Goal: Transaction & Acquisition: Purchase product/service

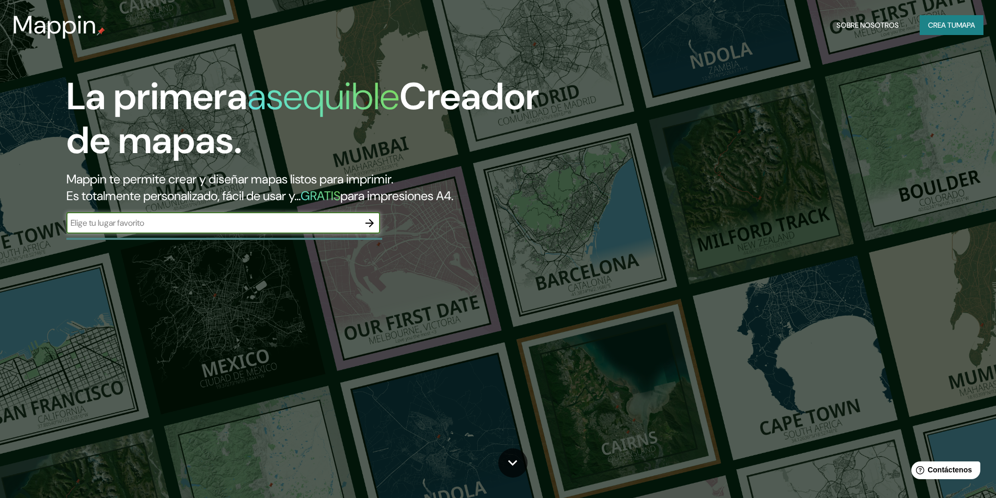
click at [284, 223] on input "text" at bounding box center [212, 223] width 293 height 12
type input "[GEOGRAPHIC_DATA]"
click at [365, 225] on icon "button" at bounding box center [369, 223] width 13 height 13
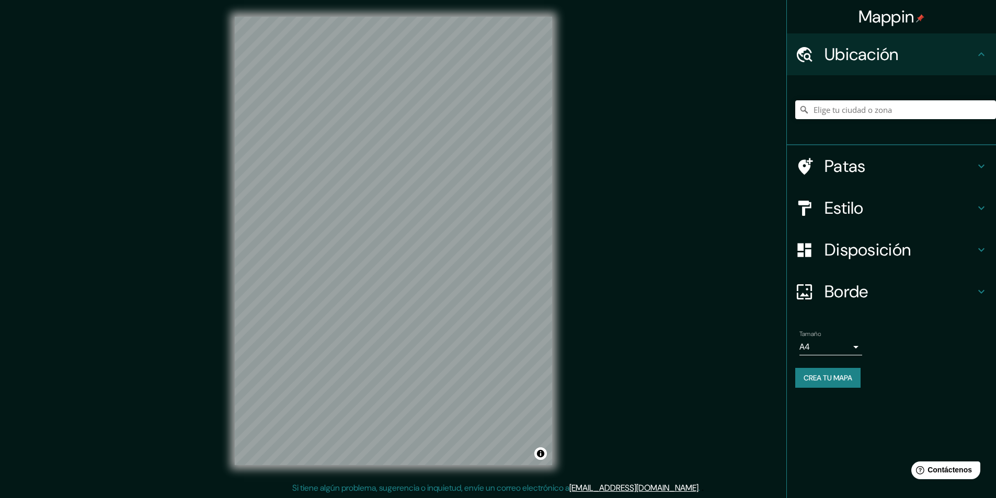
click at [214, 358] on div "Mappin Ubicación Patas Estilo Disposición Borde Elige un borde. Consejo : puede…" at bounding box center [498, 249] width 996 height 499
click at [986, 210] on icon at bounding box center [981, 208] width 13 height 13
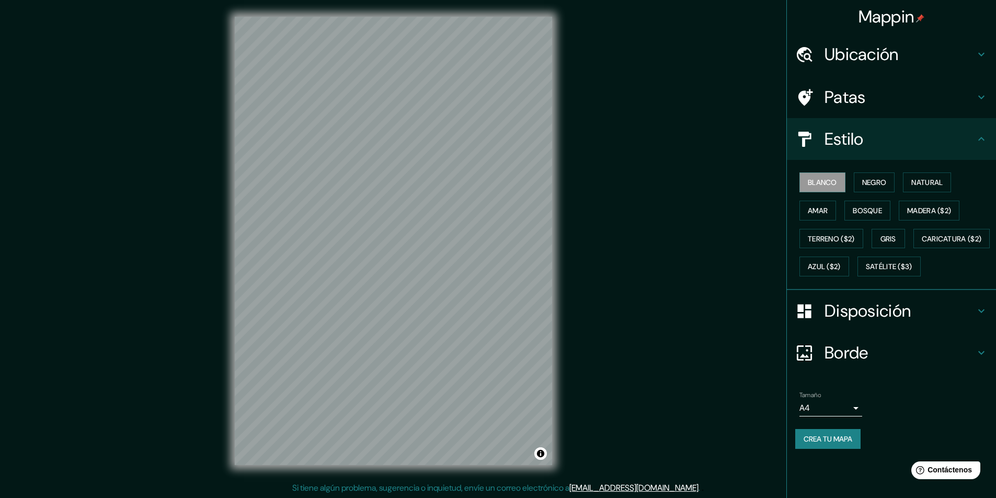
click at [431, 467] on div "© Mapbox © OpenStreetMap Improve this map" at bounding box center [393, 241] width 351 height 482
click at [881, 183] on font "Negro" at bounding box center [874, 182] width 25 height 9
click at [912, 175] on button "Natural" at bounding box center [927, 182] width 48 height 20
click at [818, 212] on font "Amar" at bounding box center [818, 210] width 20 height 9
click at [867, 207] on font "Bosque" at bounding box center [866, 210] width 29 height 9
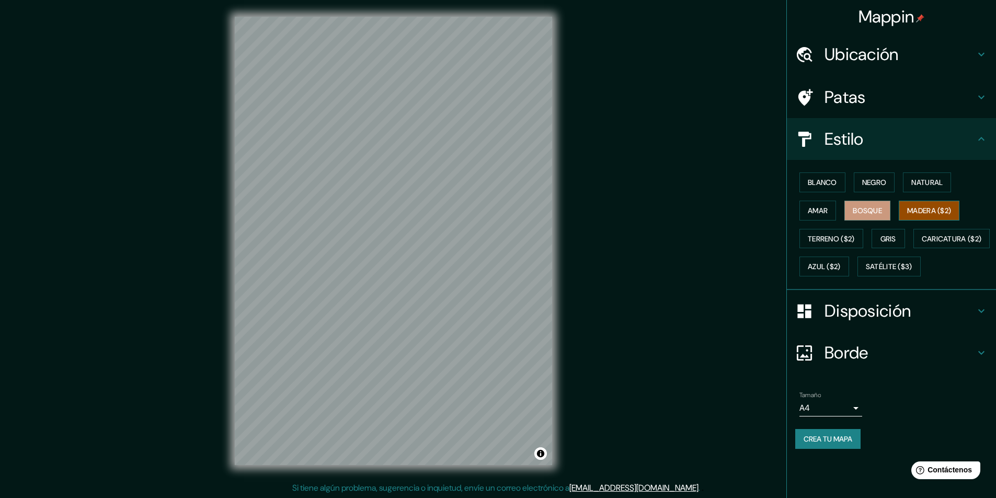
click at [915, 206] on font "Madera ($2)" at bounding box center [929, 210] width 44 height 9
click at [834, 239] on font "Terreno ($2)" at bounding box center [831, 238] width 47 height 9
click at [890, 241] on font "Gris" at bounding box center [888, 238] width 16 height 9
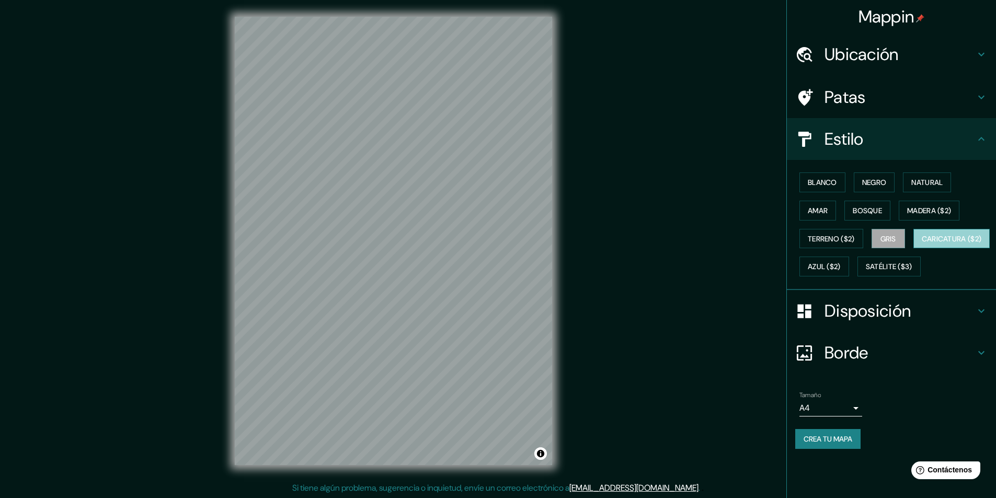
click at [921, 244] on font "Caricatura ($2)" at bounding box center [951, 238] width 60 height 9
click at [840, 268] on font "Azul ($2)" at bounding box center [824, 266] width 33 height 9
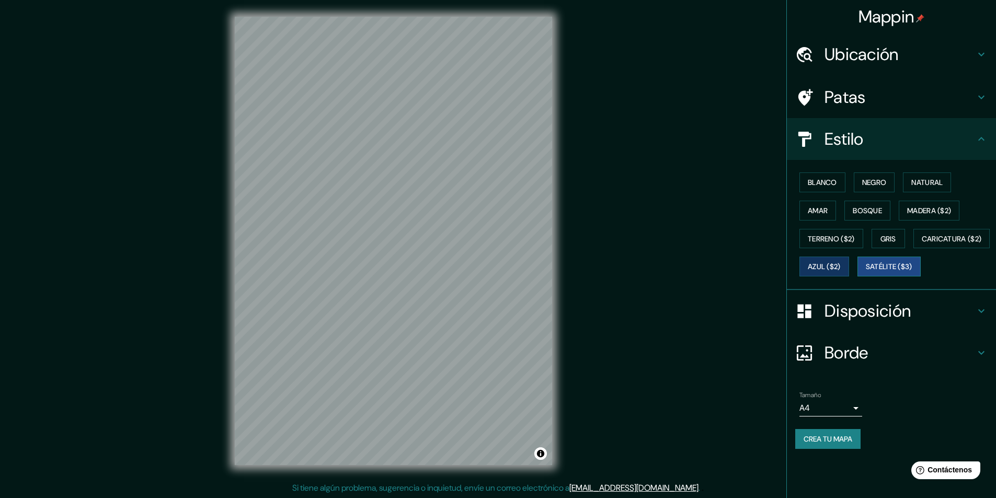
click at [866, 272] on font "Satélite ($3)" at bounding box center [889, 266] width 47 height 9
click at [825, 215] on font "Amar" at bounding box center [818, 210] width 20 height 9
click at [882, 207] on font "Bosque" at bounding box center [866, 210] width 29 height 9
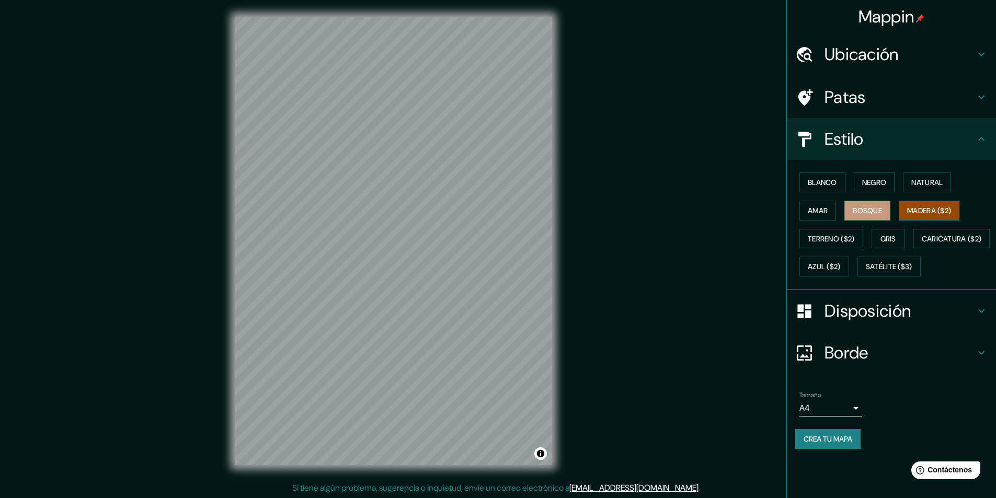
click at [915, 206] on font "Madera ($2)" at bounding box center [929, 210] width 44 height 9
click at [839, 444] on font "Crea tu mapa" at bounding box center [827, 438] width 49 height 9
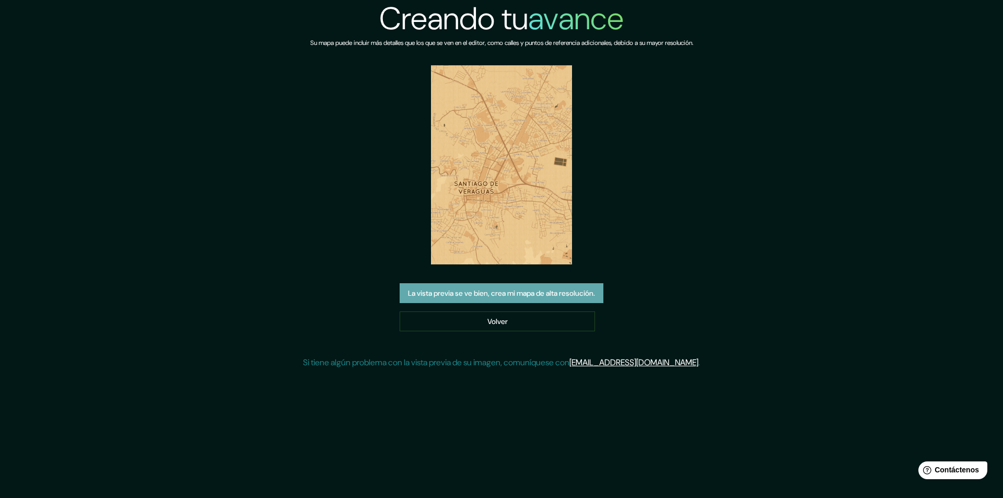
click at [497, 298] on font "La vista previa se ve bien, crea mi mapa de alta resolución." at bounding box center [501, 293] width 187 height 14
click at [510, 187] on img at bounding box center [501, 164] width 141 height 199
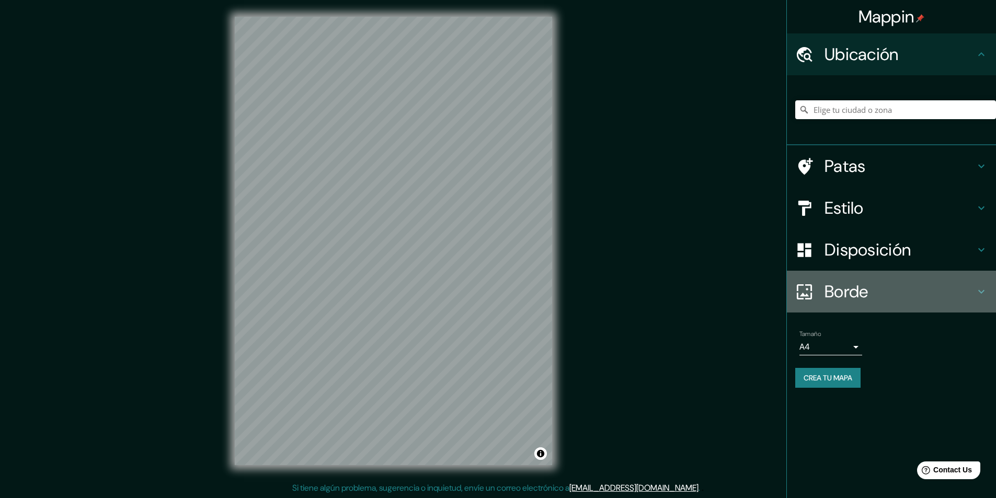
click at [856, 297] on font "Borde" at bounding box center [846, 292] width 44 height 22
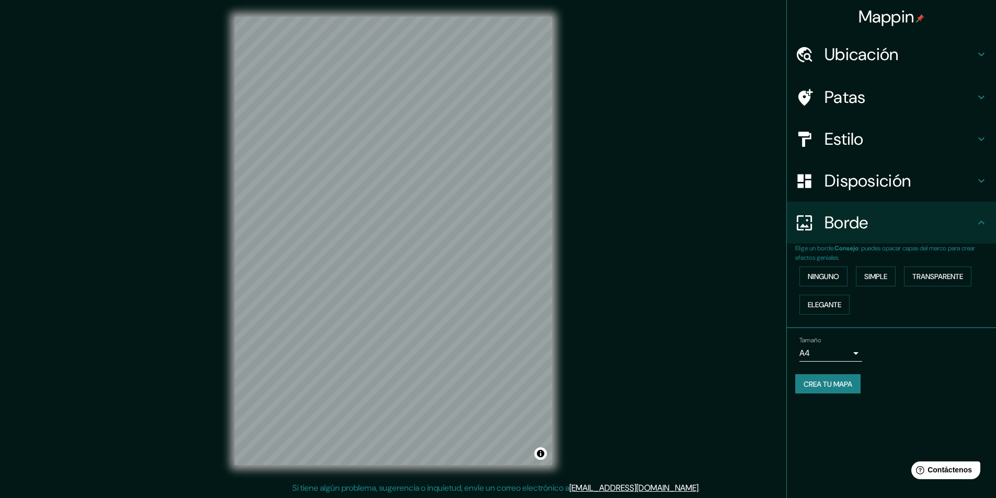
click at [845, 184] on font "Disposición" at bounding box center [867, 181] width 86 height 22
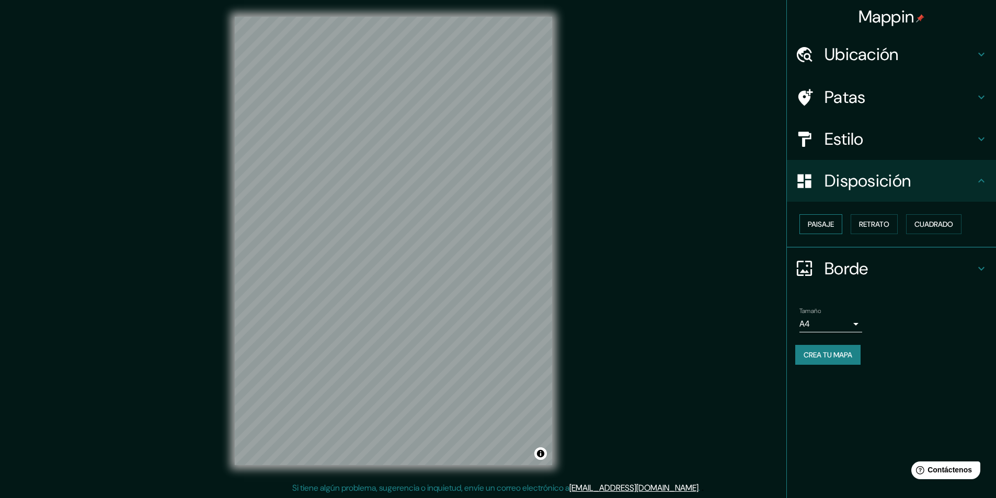
click at [830, 227] on font "Paisaje" at bounding box center [821, 224] width 26 height 9
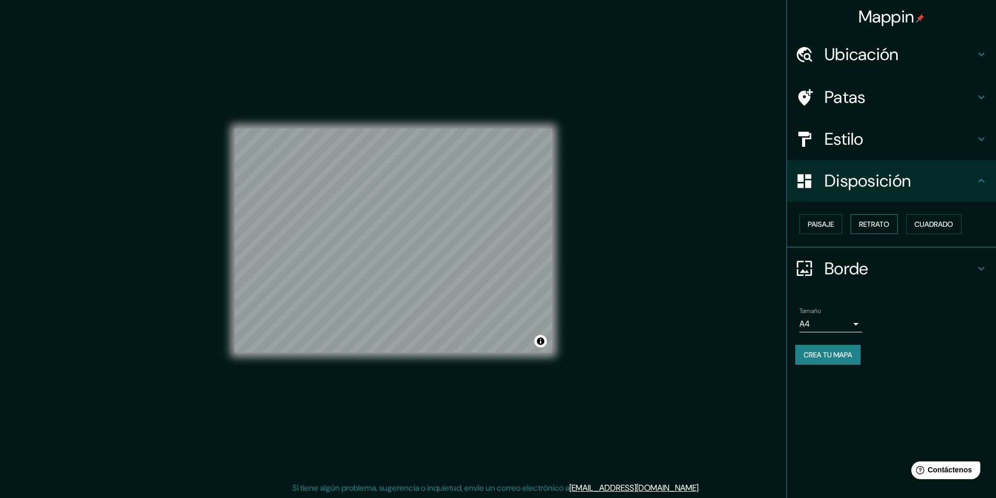
click at [879, 229] on font "Retrato" at bounding box center [874, 224] width 30 height 9
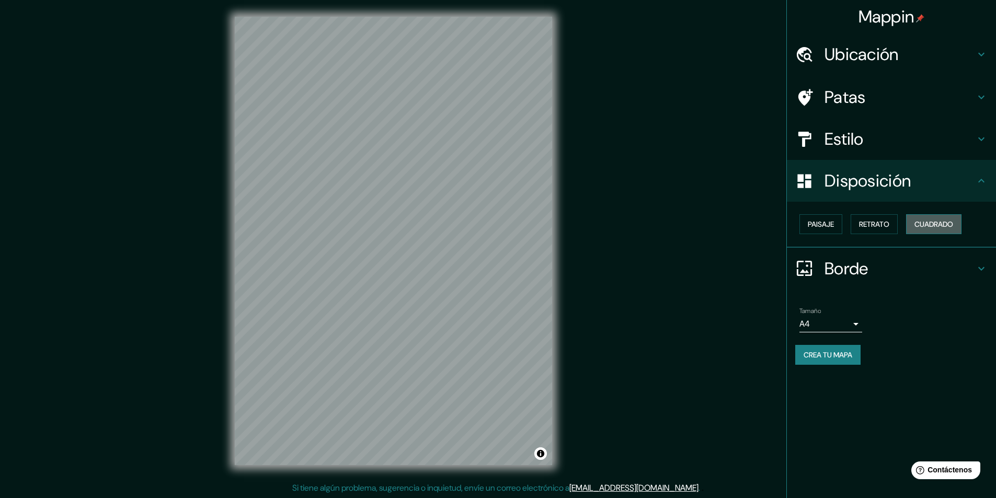
click at [932, 226] on font "Cuadrado" at bounding box center [933, 224] width 39 height 9
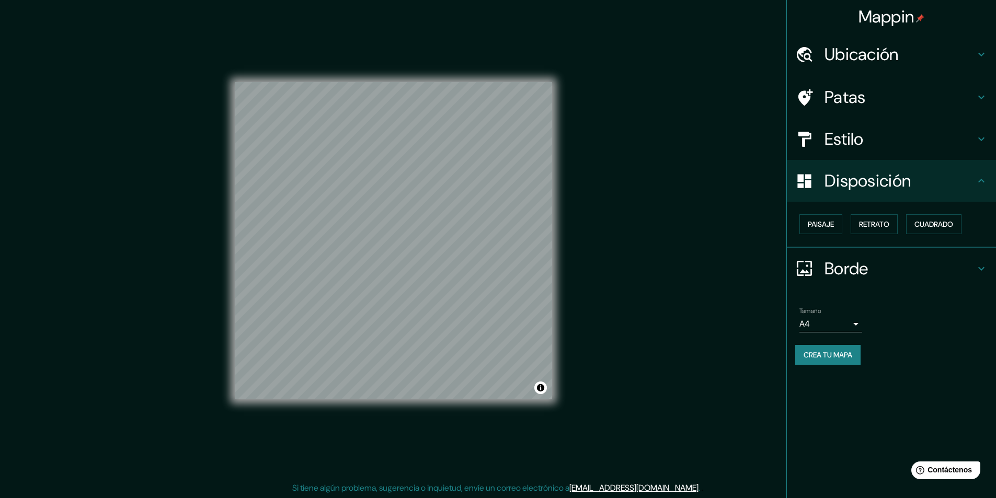
click at [862, 96] on font "Patas" at bounding box center [844, 97] width 41 height 22
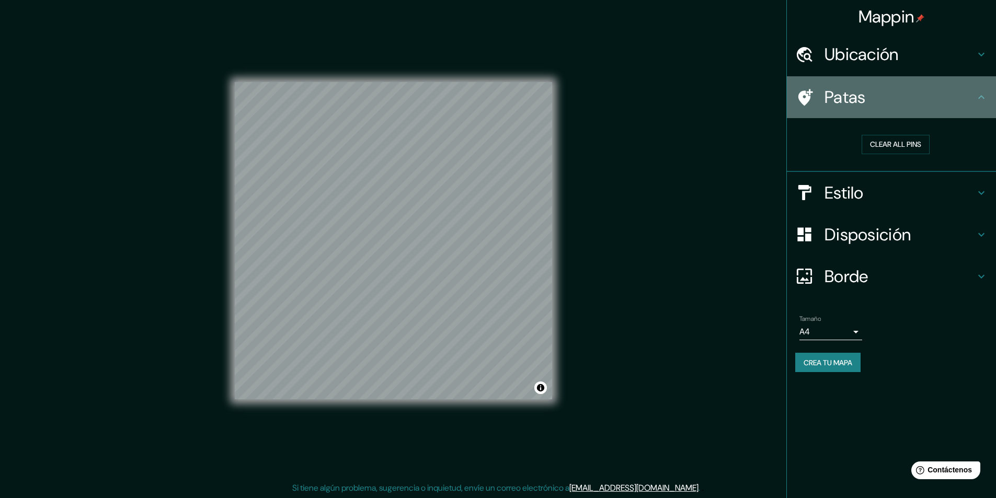
click at [886, 94] on h4 "Patas" at bounding box center [899, 97] width 151 height 21
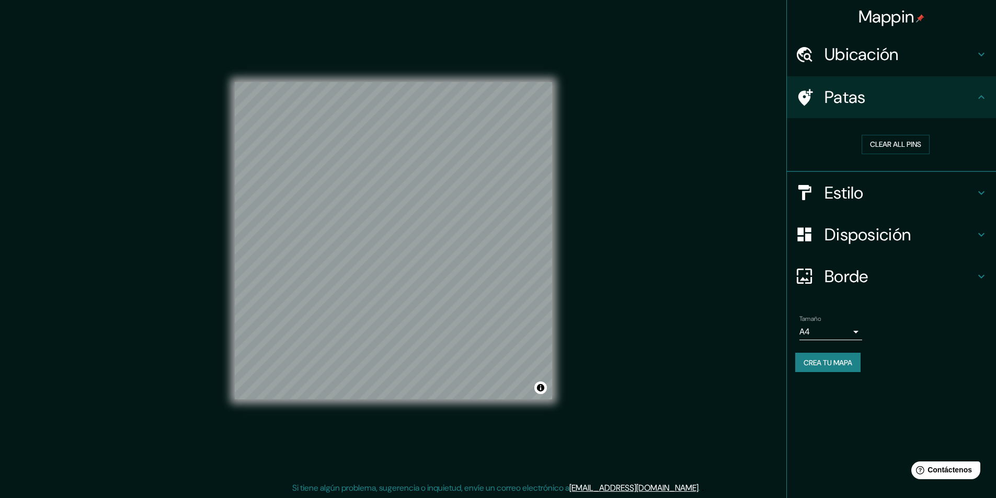
click at [907, 60] on h4 "Ubicación" at bounding box center [899, 54] width 151 height 21
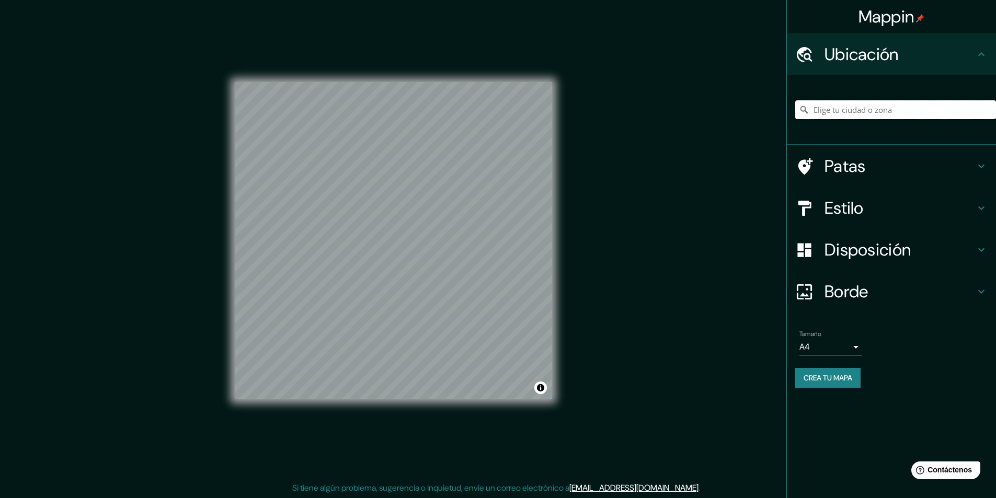
click at [856, 112] on input "Elige tu ciudad o zona" at bounding box center [895, 109] width 201 height 19
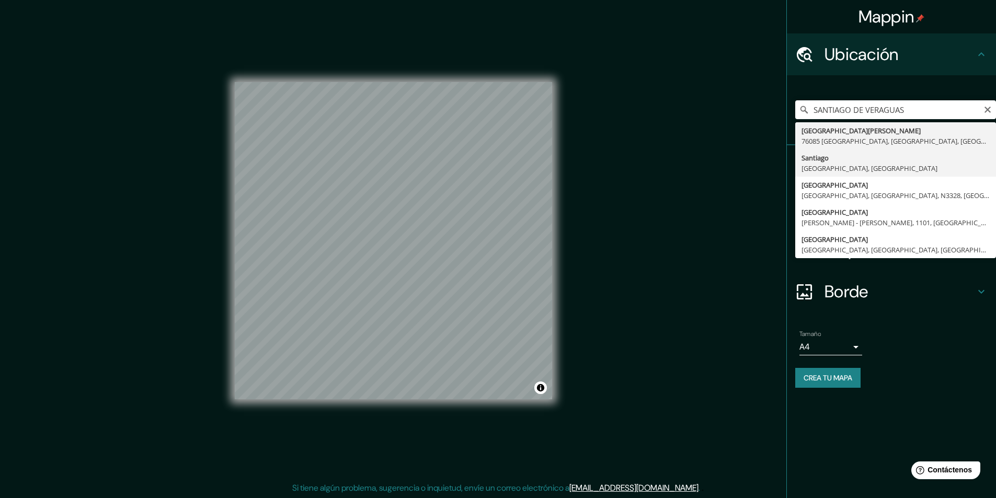
type input "Santiago, Provincia de Veraguas, Panamá"
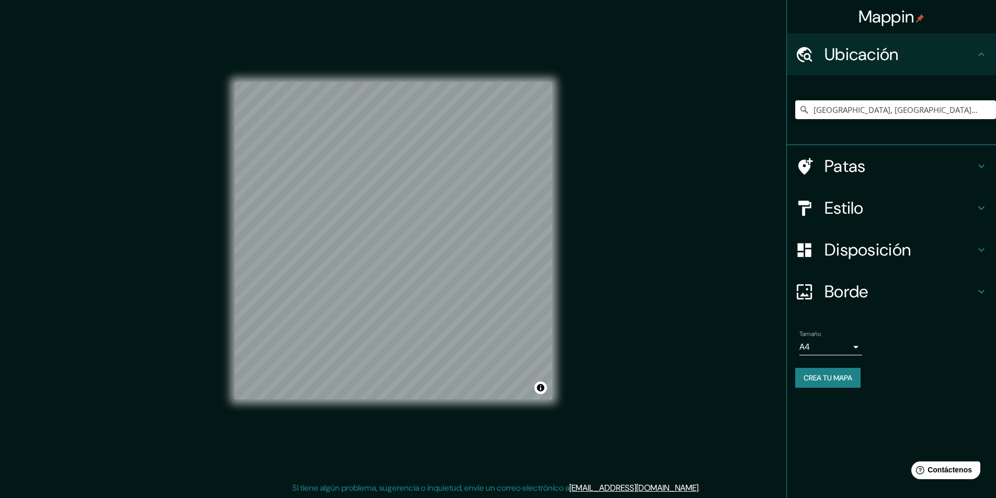
click at [966, 204] on h4 "Estilo" at bounding box center [899, 208] width 151 height 21
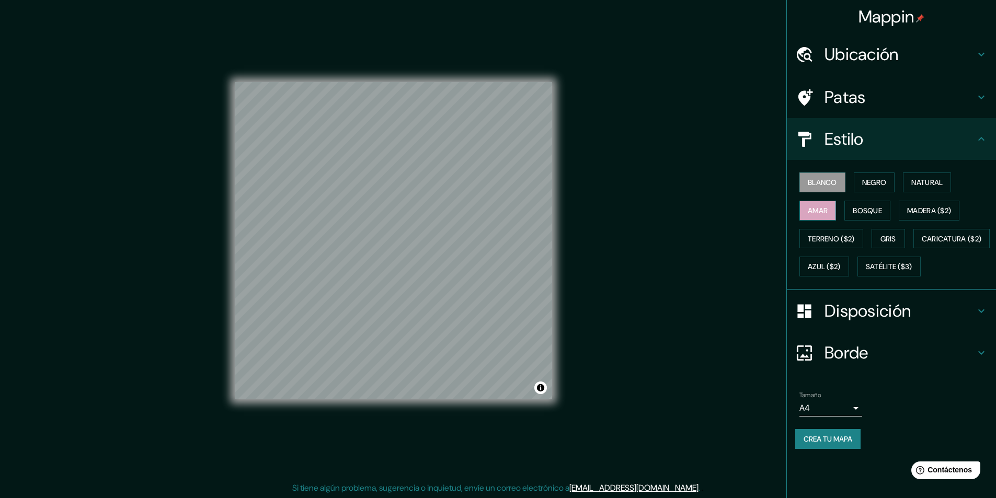
click at [824, 216] on font "Amar" at bounding box center [818, 211] width 20 height 14
click at [823, 235] on font "Terreno ($2)" at bounding box center [831, 238] width 47 height 9
click at [886, 240] on font "Gris" at bounding box center [888, 238] width 16 height 9
click at [924, 184] on font "Natural" at bounding box center [926, 182] width 31 height 9
click at [874, 178] on font "Negro" at bounding box center [874, 182] width 25 height 9
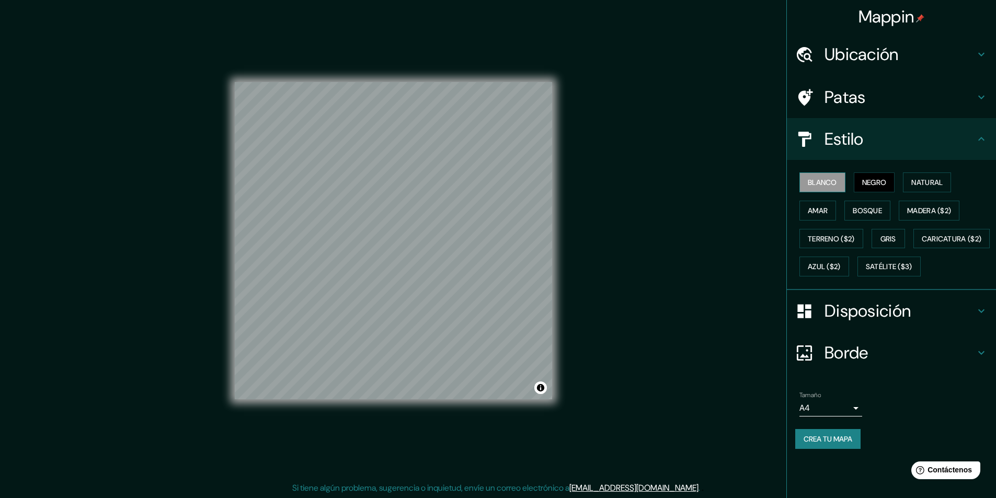
click at [835, 189] on button "Blanco" at bounding box center [822, 182] width 46 height 20
click at [830, 207] on button "Amar" at bounding box center [817, 211] width 37 height 20
click at [866, 273] on font "Satélite ($3)" at bounding box center [889, 267] width 47 height 14
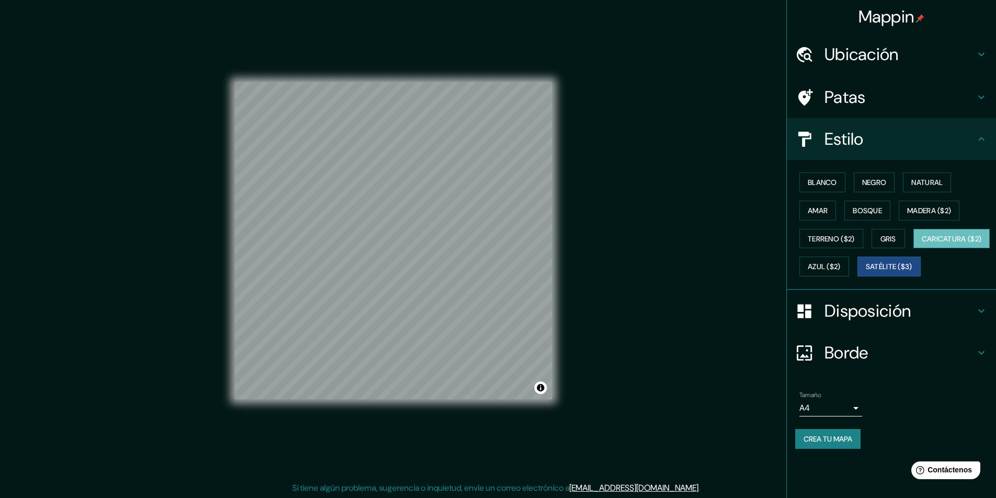
click at [913, 249] on button "Caricatura ($2)" at bounding box center [951, 239] width 77 height 20
click at [840, 263] on font "Azul ($2)" at bounding box center [824, 266] width 33 height 9
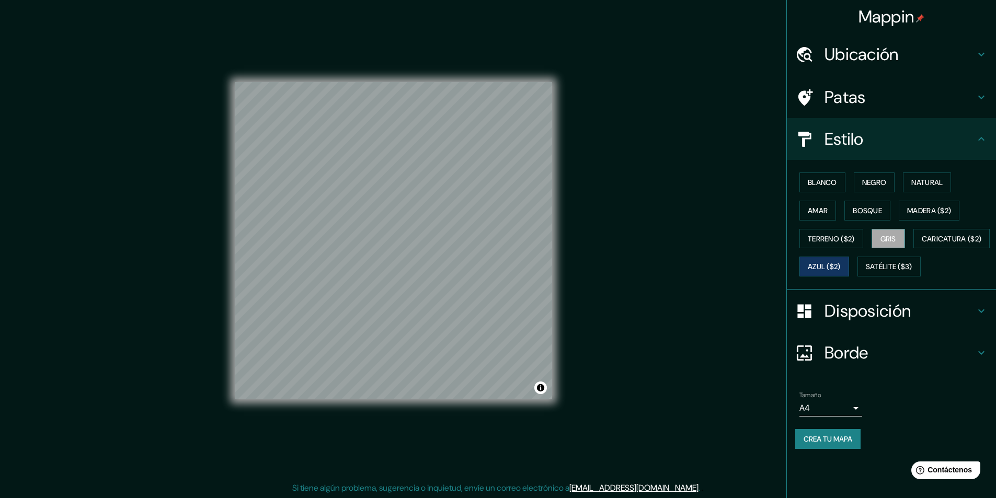
click at [895, 231] on button "Gris" at bounding box center [887, 239] width 33 height 20
click at [815, 216] on font "Amar" at bounding box center [818, 211] width 20 height 14
click at [853, 205] on button "Bosque" at bounding box center [867, 211] width 46 height 20
click at [917, 181] on font "Natural" at bounding box center [926, 182] width 31 height 9
click at [874, 185] on font "Negro" at bounding box center [874, 182] width 25 height 9
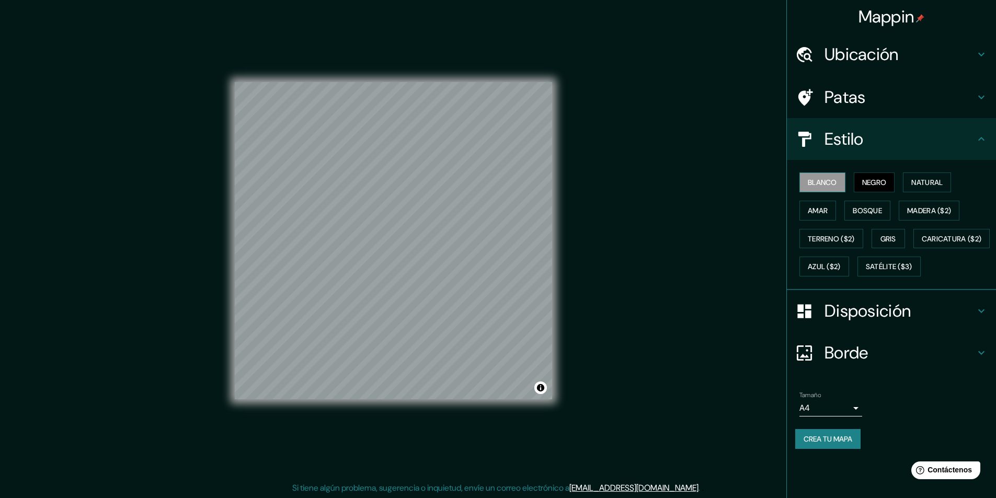
click at [816, 174] on button "Blanco" at bounding box center [822, 182] width 46 height 20
click at [873, 183] on font "Negro" at bounding box center [874, 182] width 25 height 9
click at [801, 216] on button "Amar" at bounding box center [817, 211] width 37 height 20
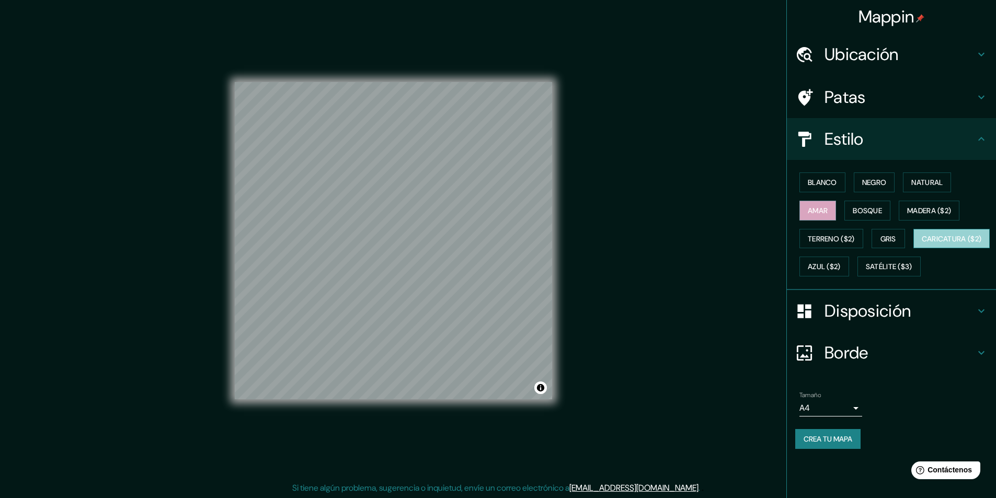
click at [921, 244] on font "Caricatura ($2)" at bounding box center [951, 238] width 60 height 9
click at [827, 240] on font "Terreno ($2)" at bounding box center [831, 238] width 47 height 9
click at [822, 211] on font "Amar" at bounding box center [818, 210] width 20 height 9
